Goal: Navigation & Orientation: Find specific page/section

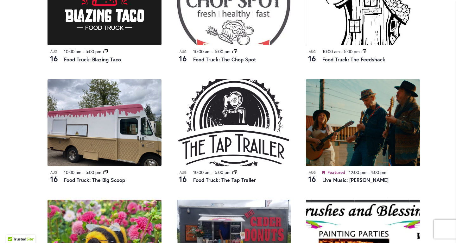
scroll to position [528, 0]
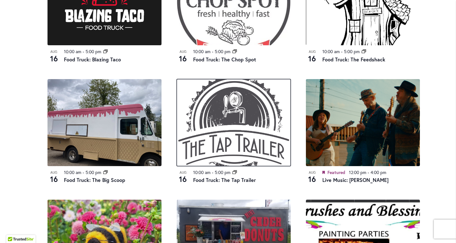
click at [284, 125] on img at bounding box center [234, 122] width 114 height 87
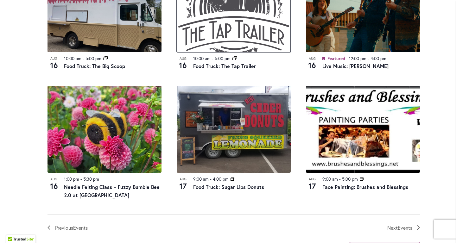
scroll to position [643, 0]
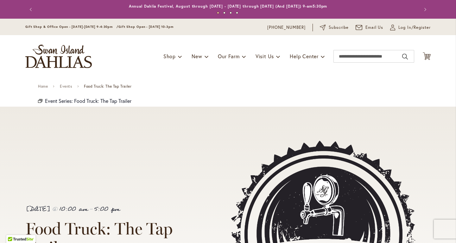
scroll to position [86, 0]
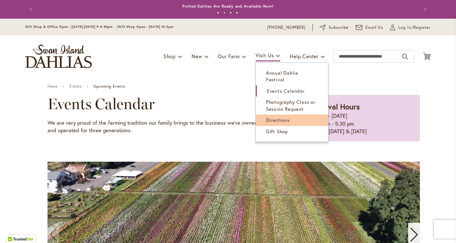
click at [277, 117] on span "Directions" at bounding box center [278, 120] width 24 height 6
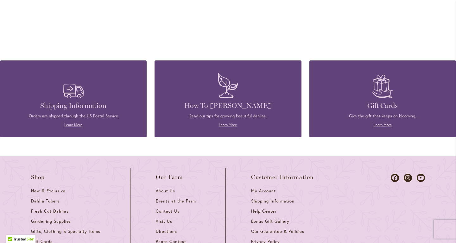
scroll to position [487, 0]
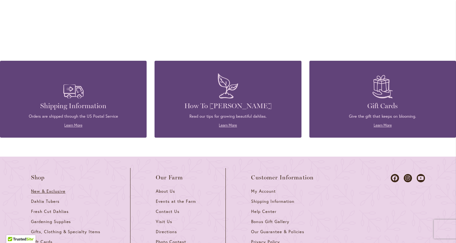
click at [55, 194] on link "New & Exclusive" at bounding box center [68, 194] width 74 height 10
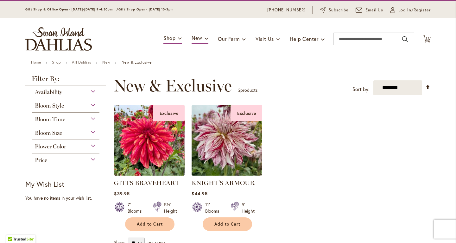
scroll to position [19, 0]
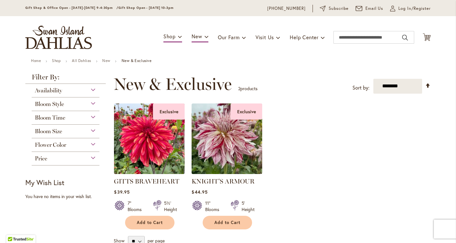
click at [95, 130] on div "Bloom Size" at bounding box center [66, 130] width 68 height 10
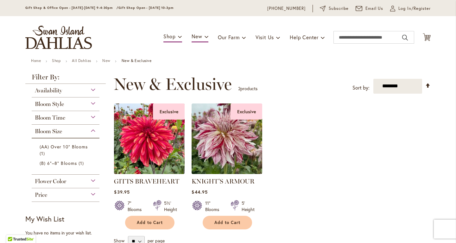
click at [92, 194] on div "Price" at bounding box center [66, 193] width 68 height 10
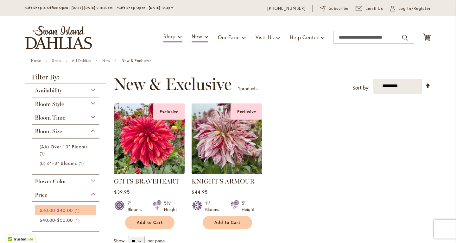
click at [73, 209] on span "$40.00" at bounding box center [65, 210] width 16 height 6
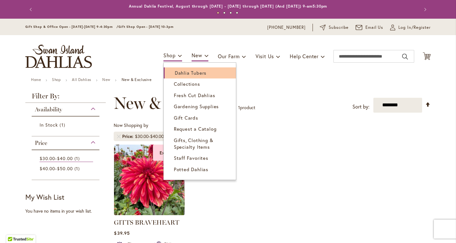
click at [182, 70] on span "Dahlia Tubers" at bounding box center [191, 73] width 32 height 6
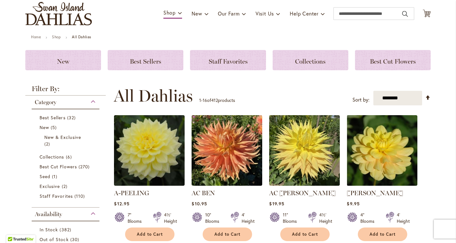
scroll to position [43, 0]
click at [44, 177] on span "Seed" at bounding box center [45, 177] width 11 height 6
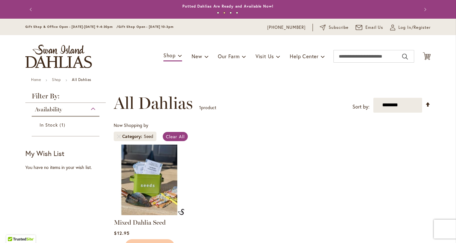
click at [146, 179] on img at bounding box center [149, 180] width 74 height 74
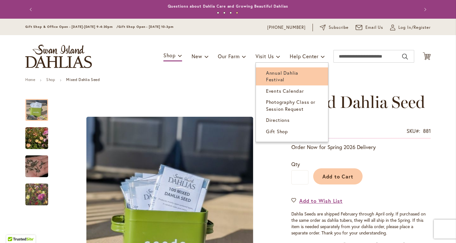
click at [274, 70] on link "Annual Dahlia Festival" at bounding box center [292, 76] width 72 height 18
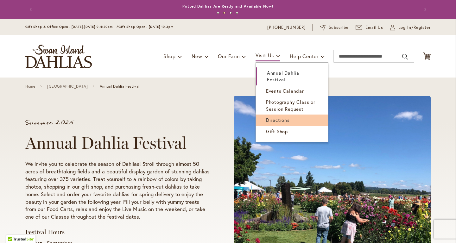
click at [284, 119] on span "Directions" at bounding box center [278, 120] width 24 height 6
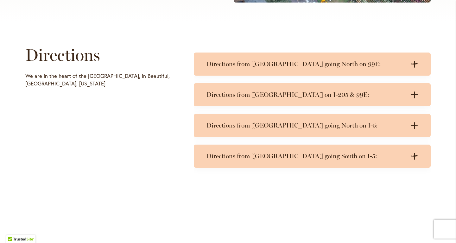
scroll to position [288, 0]
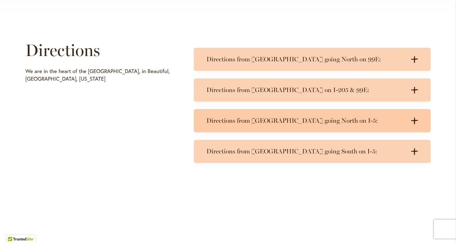
click at [414, 118] on icon ".cls-1 { fill: #3c2616; stroke-width: 0px; }" at bounding box center [414, 121] width 7 height 7
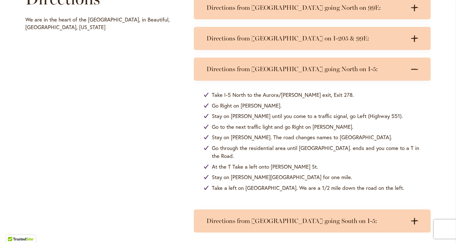
scroll to position [340, 0]
